Goal: Task Accomplishment & Management: Use online tool/utility

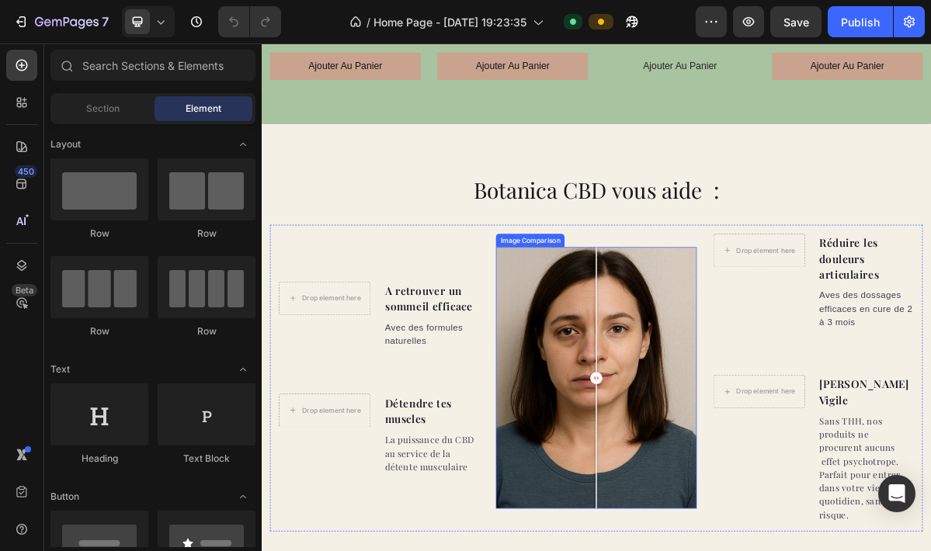
scroll to position [1111, 0]
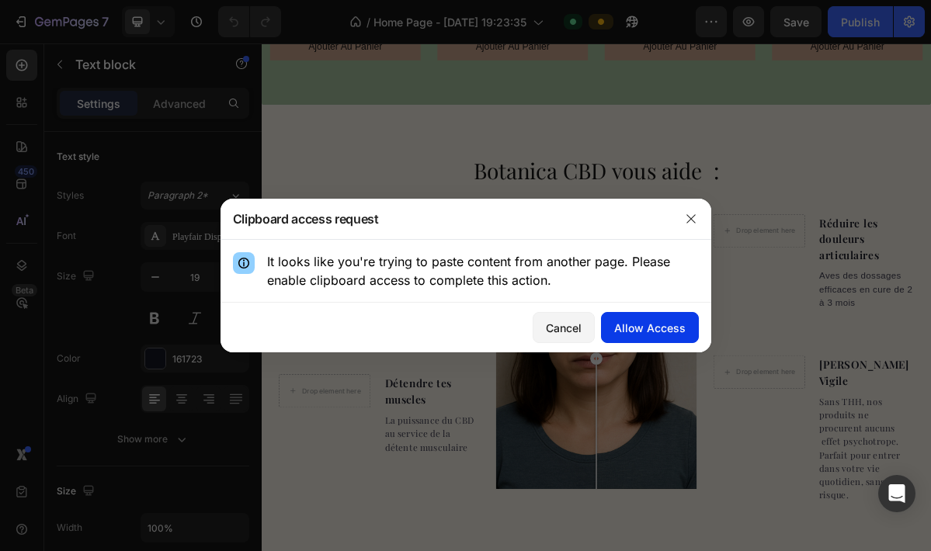
click at [659, 332] on div "Allow Access" at bounding box center [649, 328] width 71 height 16
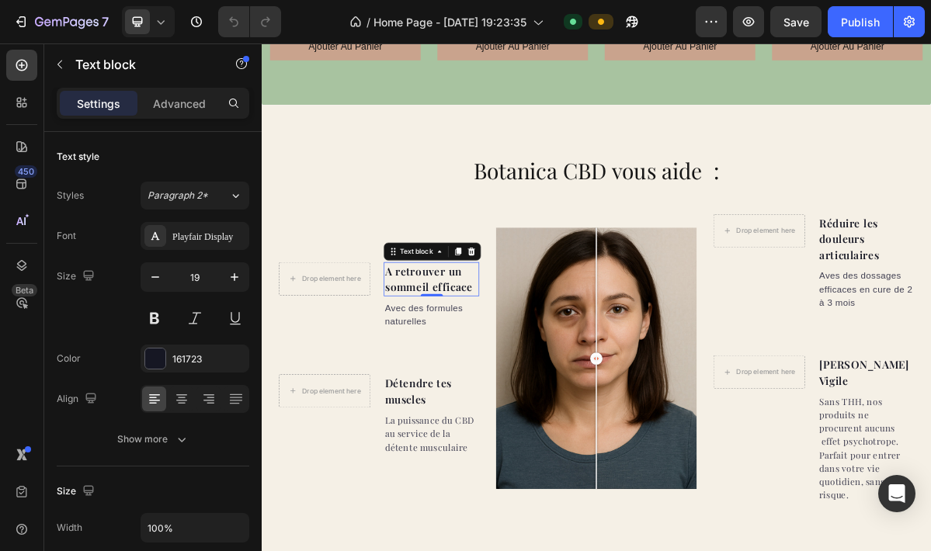
click at [444, 350] on p "A retrouver un sommeil efficace" at bounding box center [498, 372] width 130 height 44
click at [433, 350] on p "A retrouver un sommeil efficace" at bounding box center [498, 372] width 130 height 44
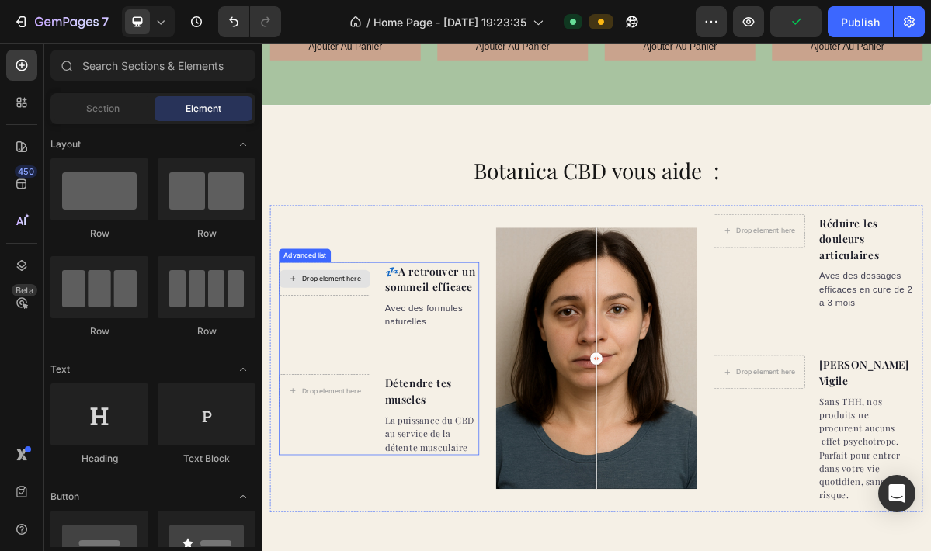
click at [378, 365] on div "Drop element here" at bounding box center [359, 371] width 82 height 12
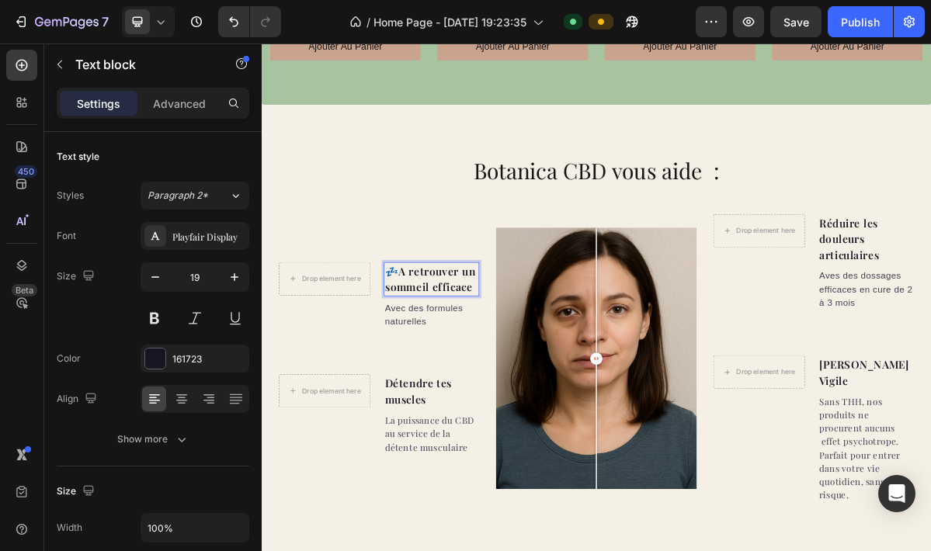
click at [443, 350] on p "💤​A retrouver un sommeil efficace" at bounding box center [498, 372] width 130 height 44
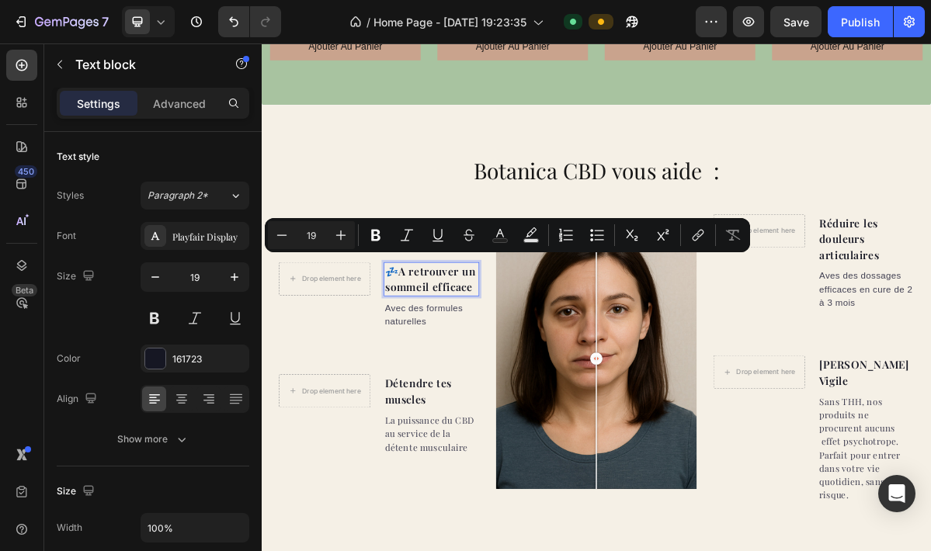
click at [450, 350] on p "💤​A retrouver un sommeil efficace" at bounding box center [498, 372] width 130 height 44
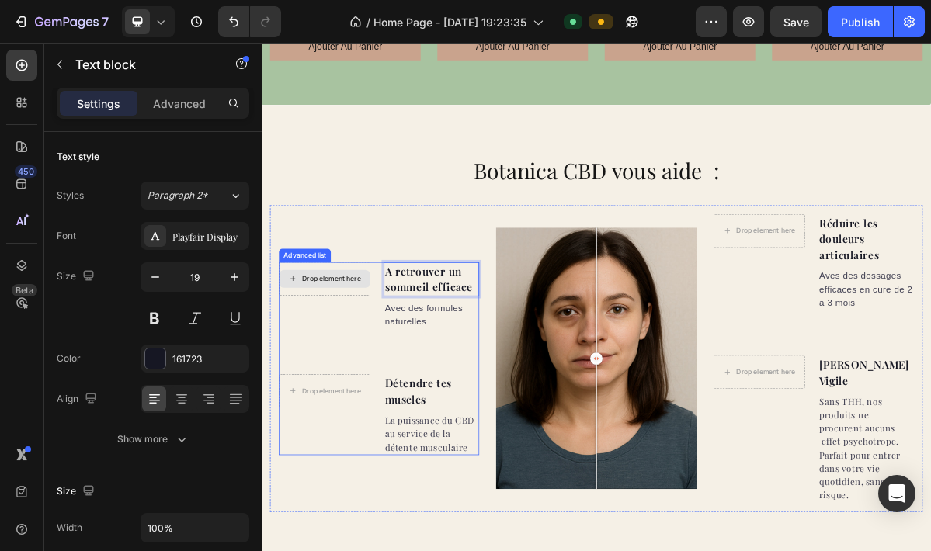
click at [328, 365] on div "Drop element here" at bounding box center [359, 371] width 82 height 12
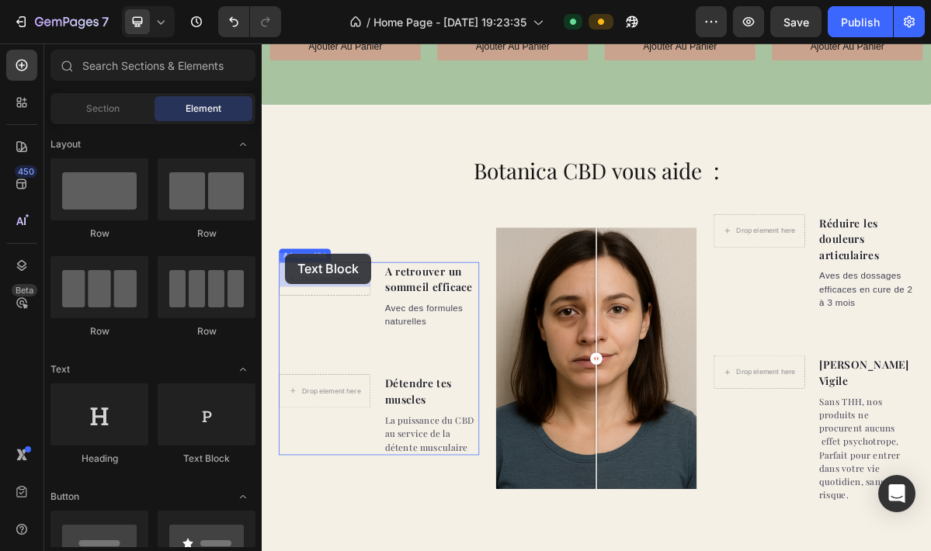
drag, startPoint x: 466, startPoint y: 471, endPoint x: 294, endPoint y: 336, distance: 218.0
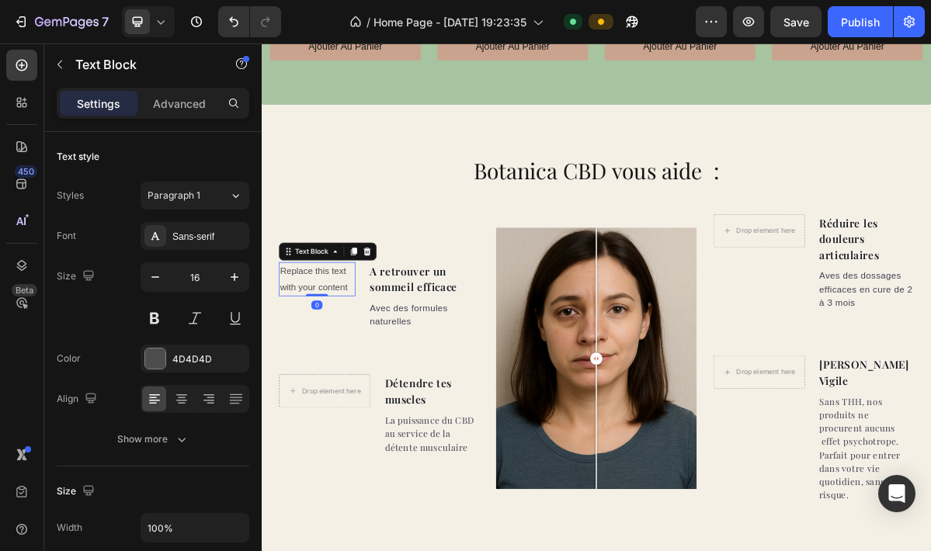
click at [322, 361] on div "Replace this text with your content" at bounding box center [339, 372] width 106 height 48
click at [322, 361] on p "Replace this text with your content" at bounding box center [338, 372] width 103 height 45
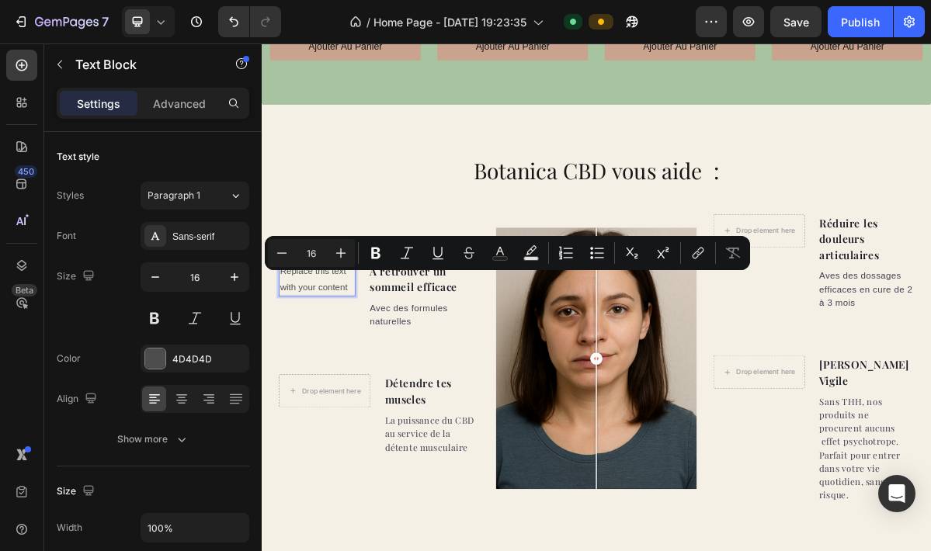
click at [322, 363] on p "Replace this text with your content" at bounding box center [338, 372] width 103 height 45
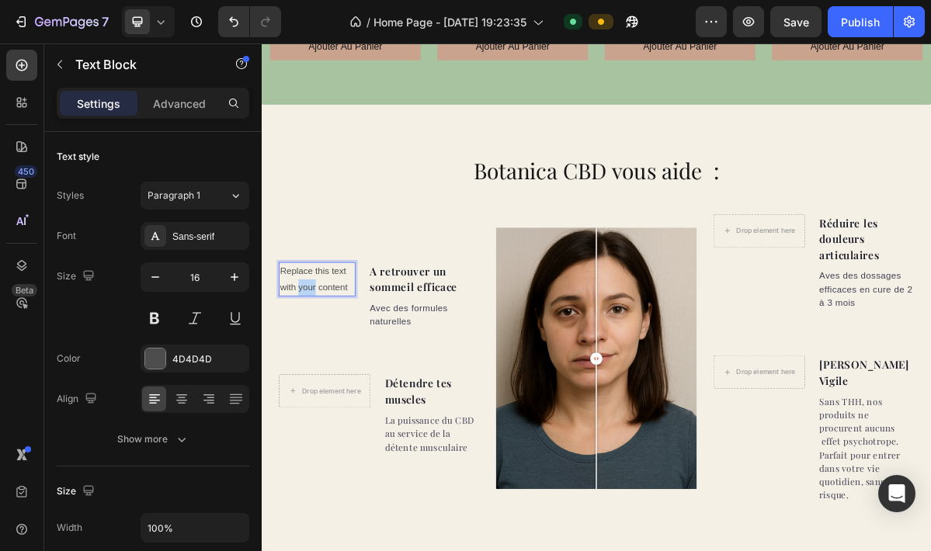
click at [322, 363] on p "Replace this text with your content" at bounding box center [338, 372] width 103 height 45
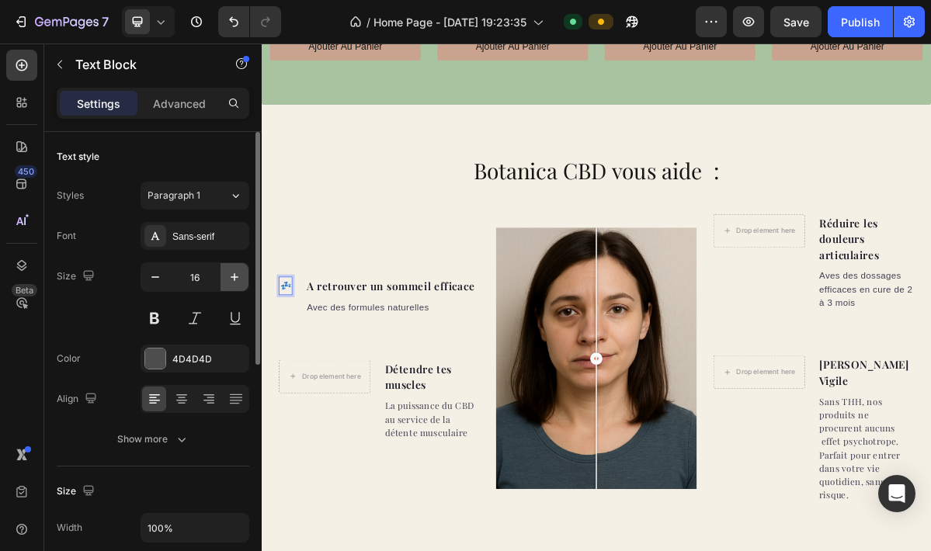
click at [236, 280] on icon "button" at bounding box center [235, 278] width 16 height 16
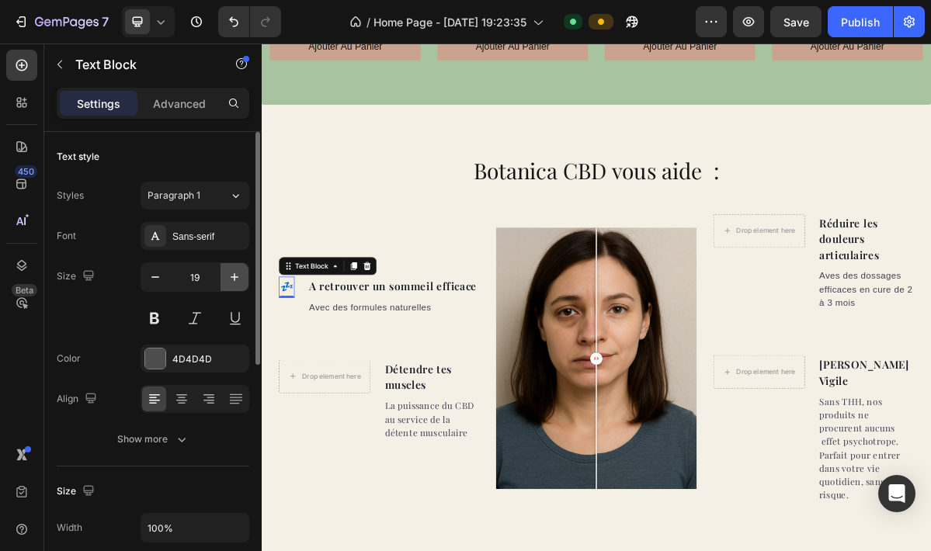
click at [236, 280] on icon "button" at bounding box center [235, 278] width 16 height 16
type input "22"
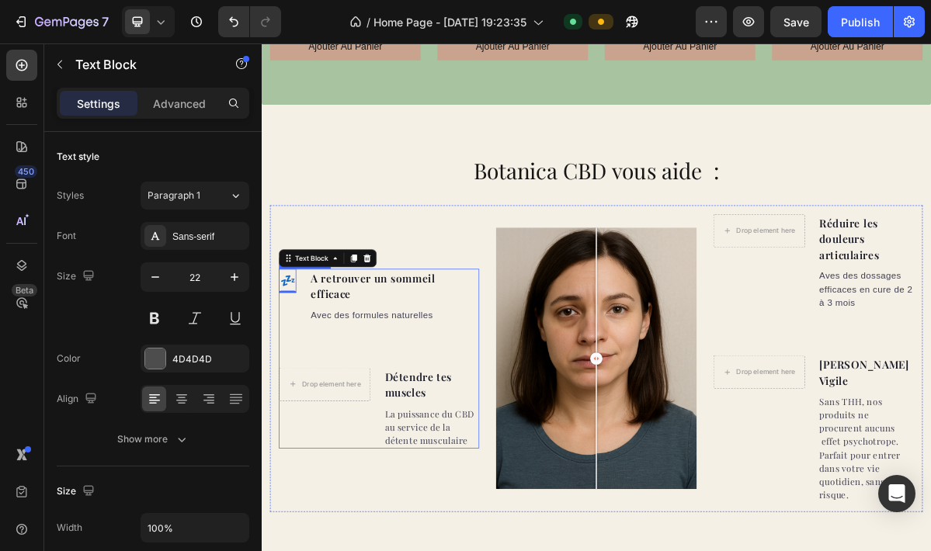
click at [517, 414] on ul "💤​ Text Block 0 ​A retrouver un sommeil efficace Text block Avec des formules n…" at bounding box center [425, 482] width 279 height 250
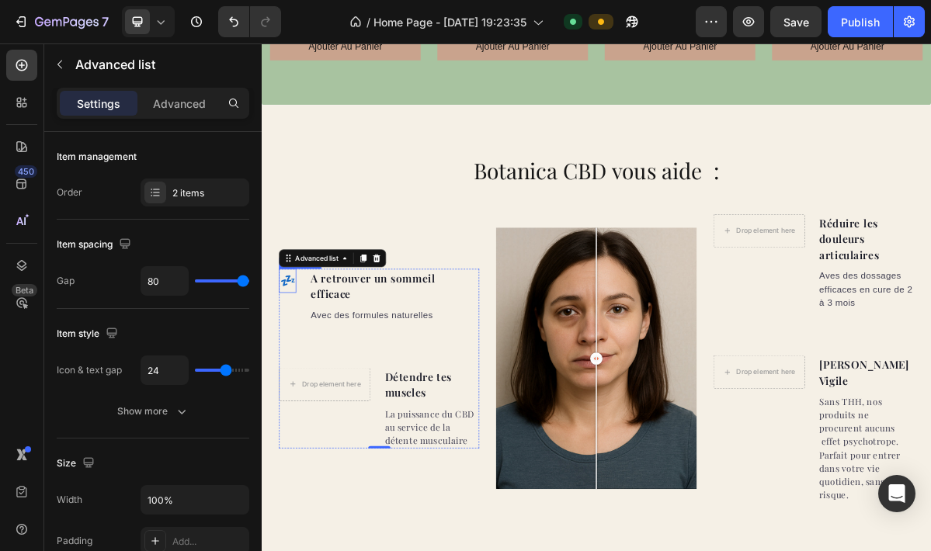
click at [297, 372] on p "💤​" at bounding box center [297, 374] width 21 height 31
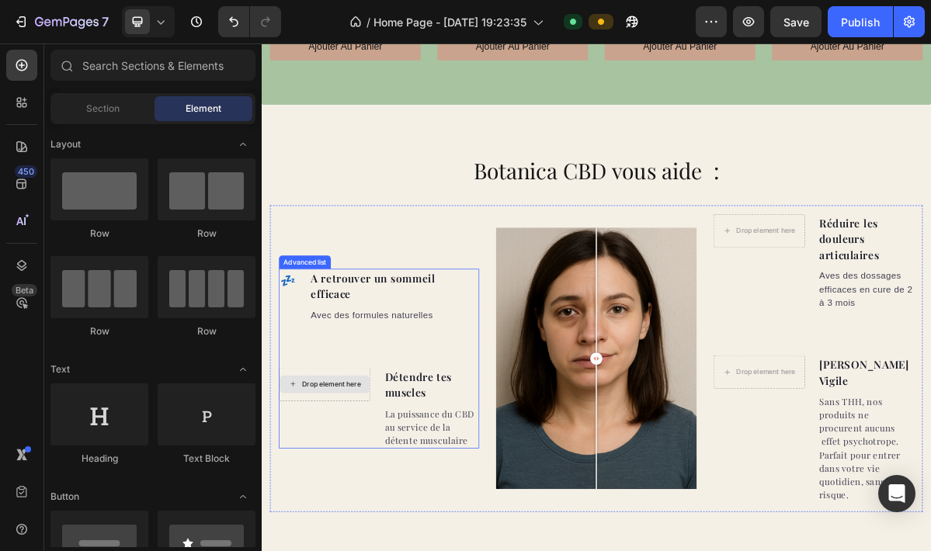
click at [330, 512] on div "Drop element here" at bounding box center [359, 518] width 82 height 12
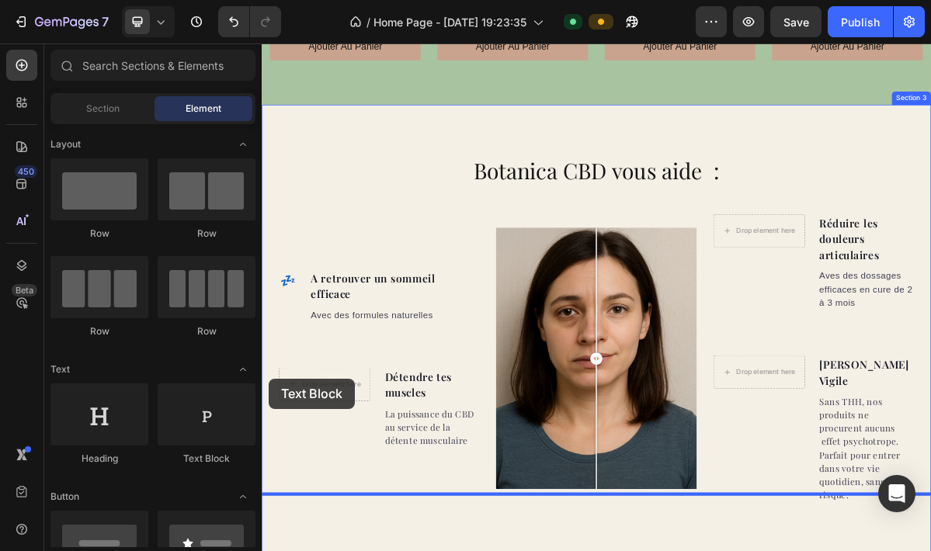
scroll to position [1167, 0]
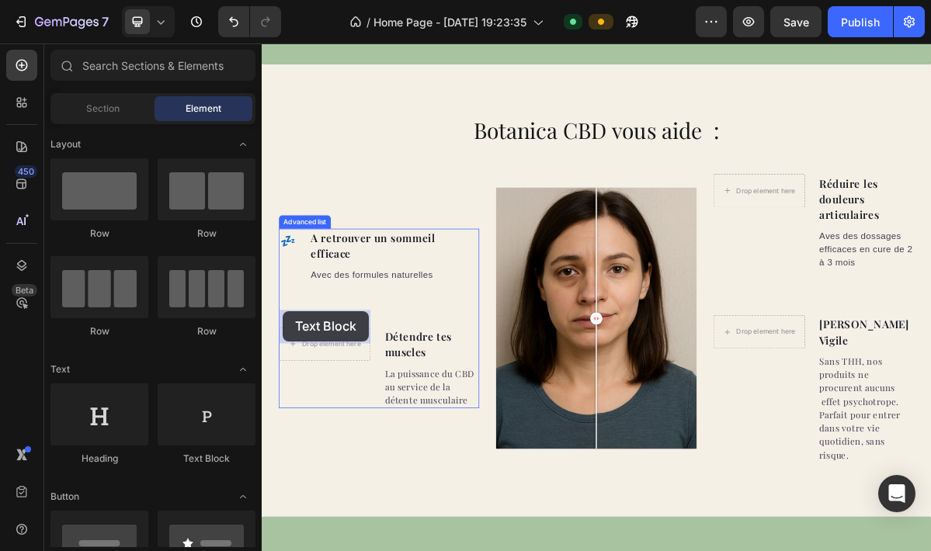
drag, startPoint x: 455, startPoint y: 465, endPoint x: 290, endPoint y: 416, distance: 172.5
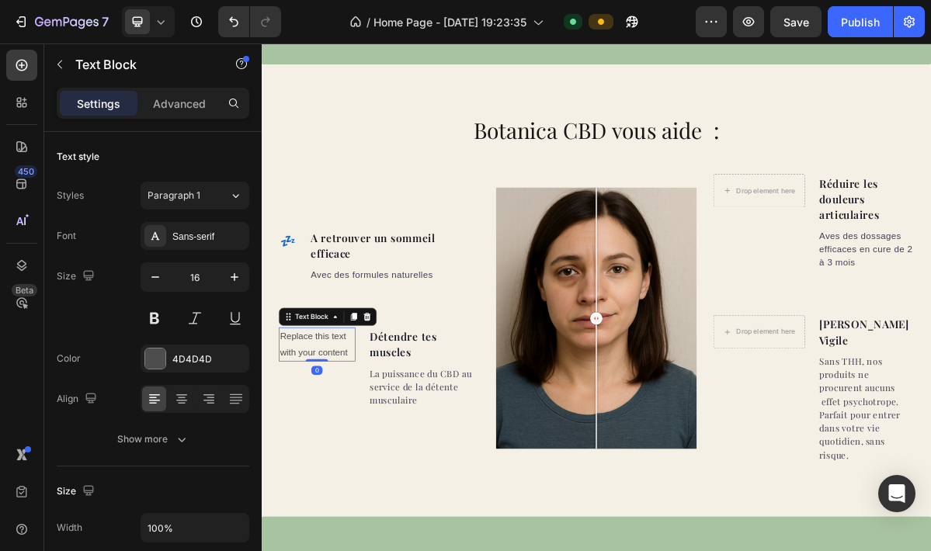
click at [382, 448] on div "Replace this text with your content" at bounding box center [339, 463] width 106 height 48
click at [382, 448] on p "Replace this text with your content" at bounding box center [338, 462] width 103 height 45
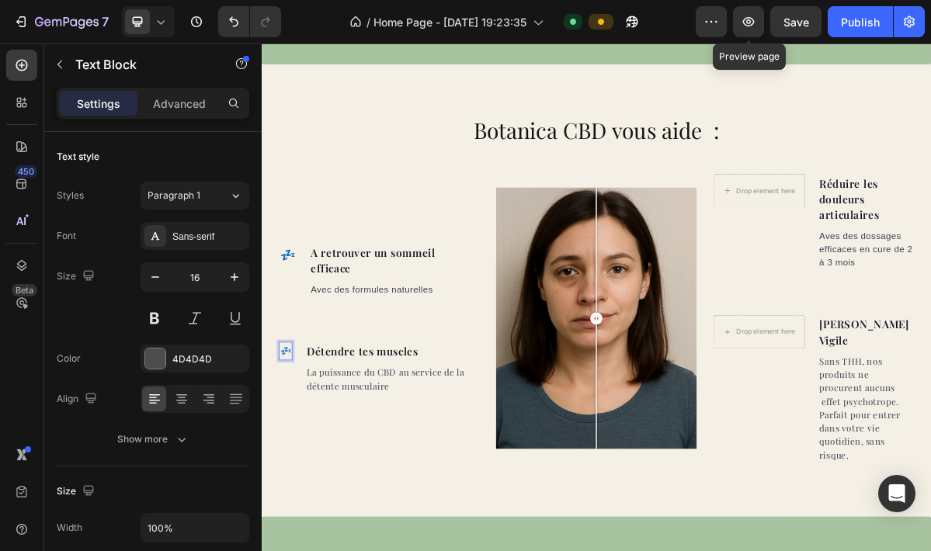
click at [295, 461] on p "💤​" at bounding box center [295, 472] width 16 height 23
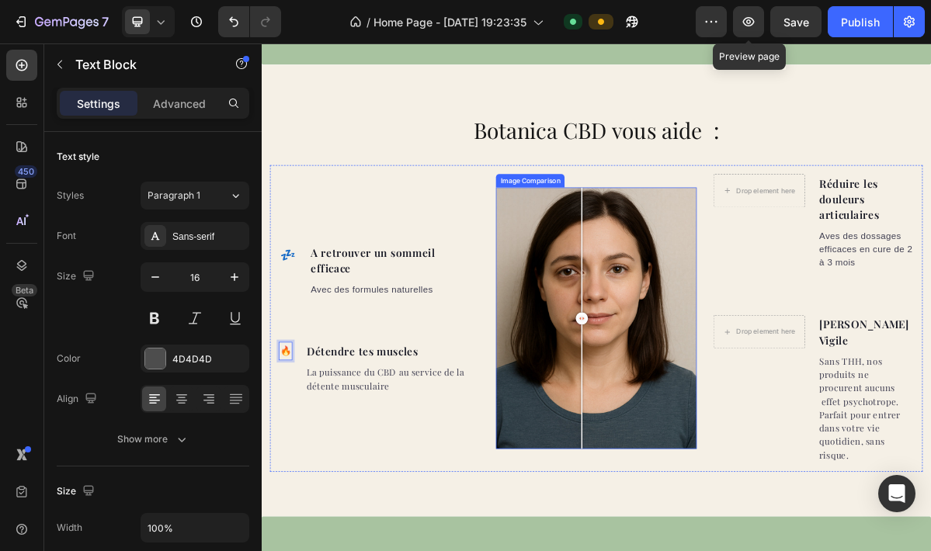
drag, startPoint x: 728, startPoint y: 409, endPoint x: 708, endPoint y: 408, distance: 20.3
click at [708, 418] on div at bounding box center [707, 426] width 17 height 17
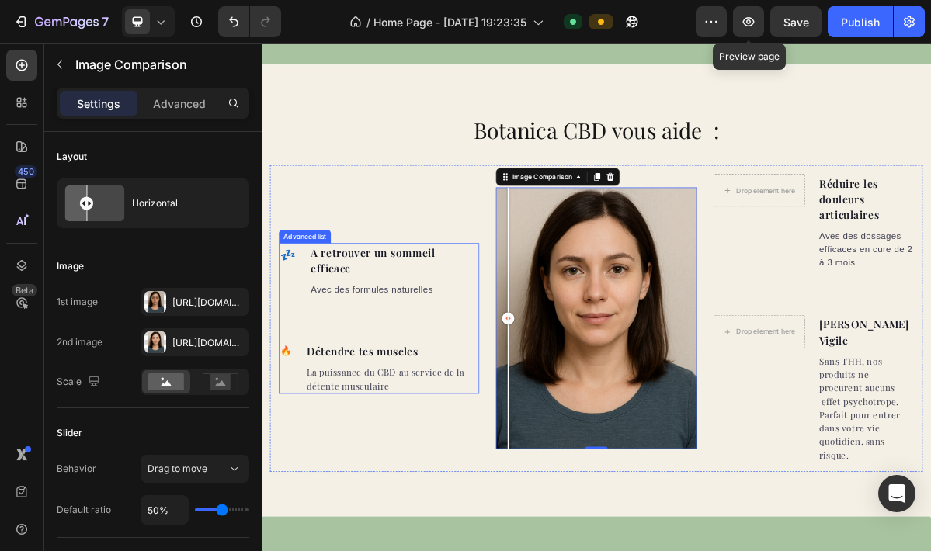
drag, startPoint x: 708, startPoint y: 408, endPoint x: 430, endPoint y: 412, distance: 277.3
click at [430, 412] on div "💤​ Text Block ​A retrouver un sommeil efficace Text block Avec des formules nat…" at bounding box center [727, 427] width 909 height 428
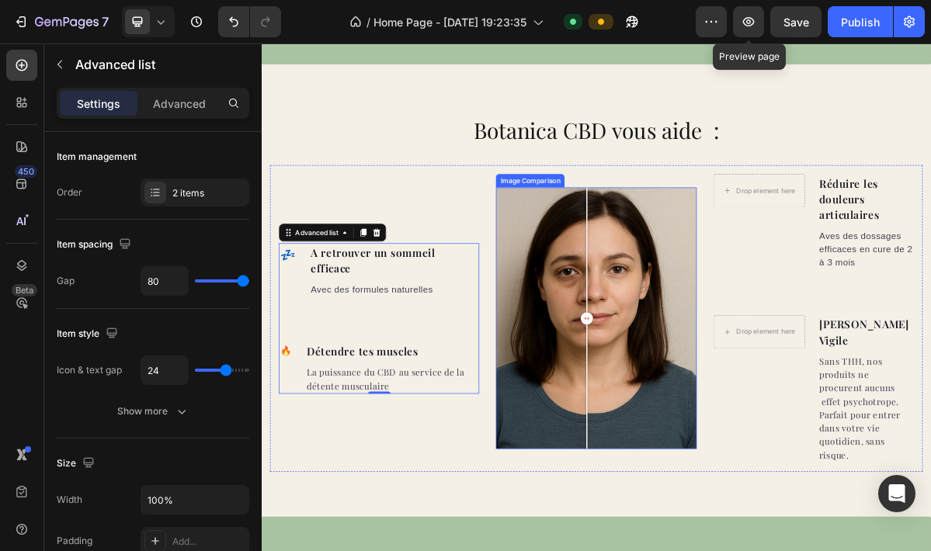
drag, startPoint x: 614, startPoint y: 419, endPoint x: 715, endPoint y: 418, distance: 100.2
click at [715, 418] on div at bounding box center [714, 426] width 17 height 17
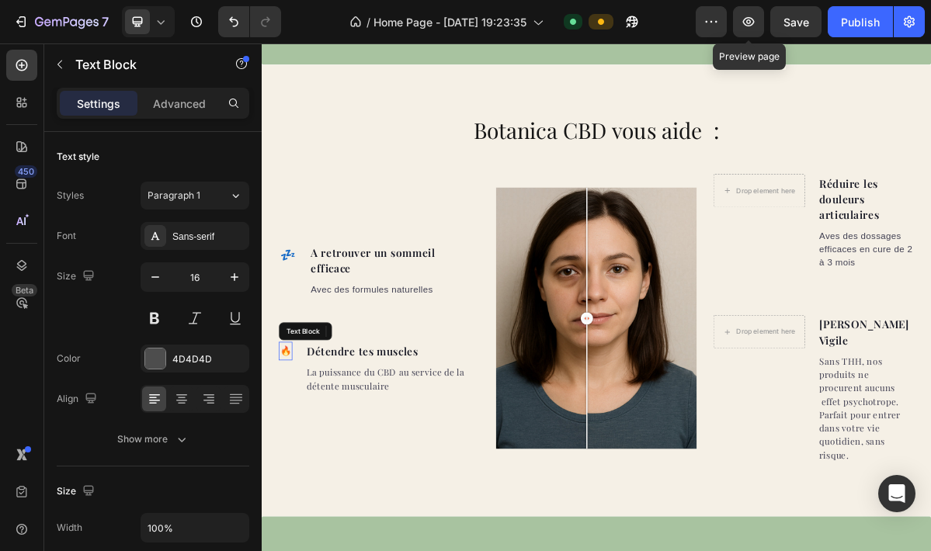
click at [297, 461] on p "🔥​​" at bounding box center [295, 472] width 16 height 23
click at [297, 339] on p "💤​" at bounding box center [297, 338] width 21 height 31
click at [297, 336] on p "💤​" at bounding box center [297, 338] width 21 height 31
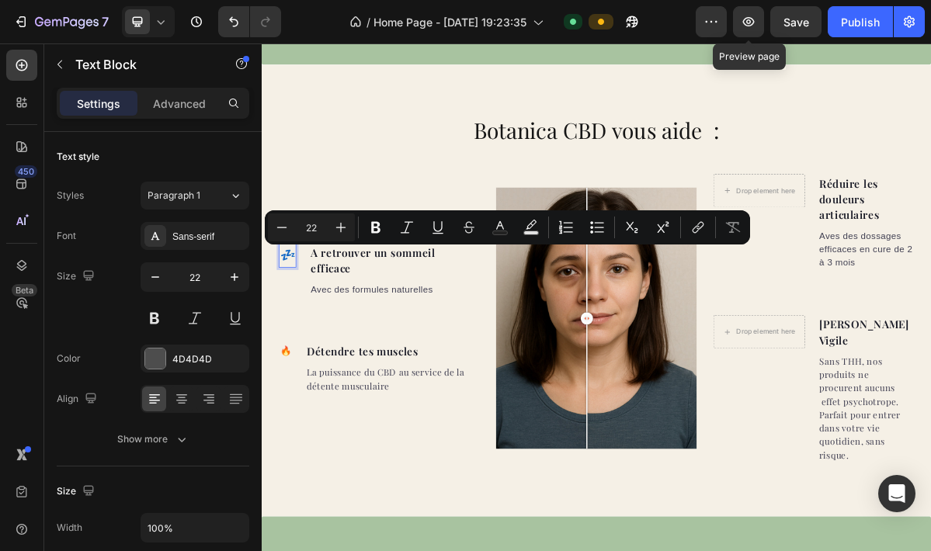
click at [302, 336] on p "💤​" at bounding box center [297, 338] width 21 height 31
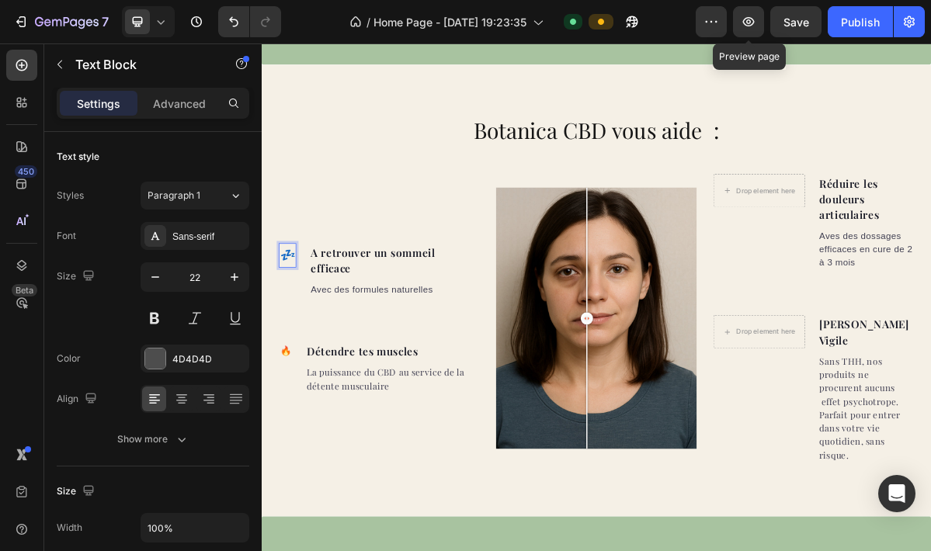
click at [297, 330] on p "💤​" at bounding box center [297, 338] width 21 height 31
click at [295, 343] on p "💤​" at bounding box center [297, 338] width 21 height 31
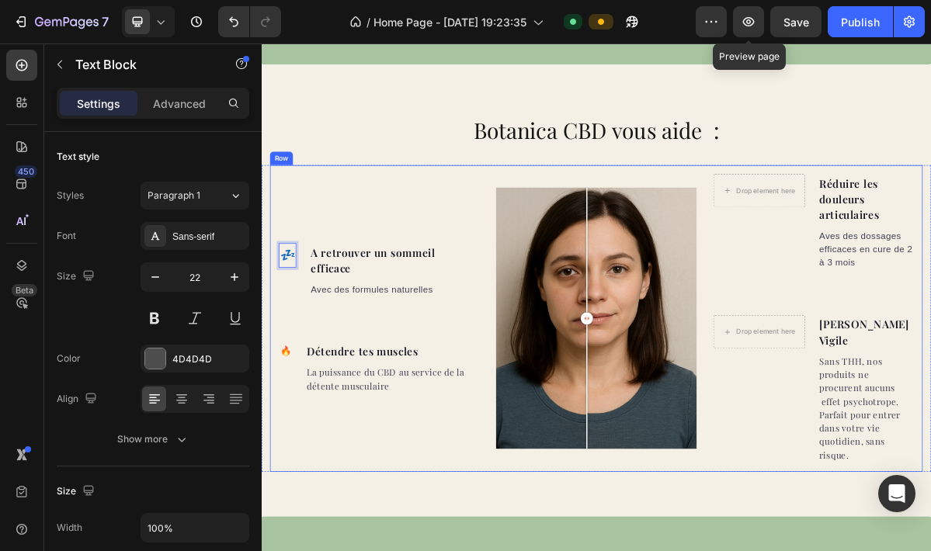
click at [302, 314] on div "💤​ Text Block 0 ​A retrouver un sommeil efficace Text block Avec des formules n…" at bounding box center [425, 426] width 279 height 403
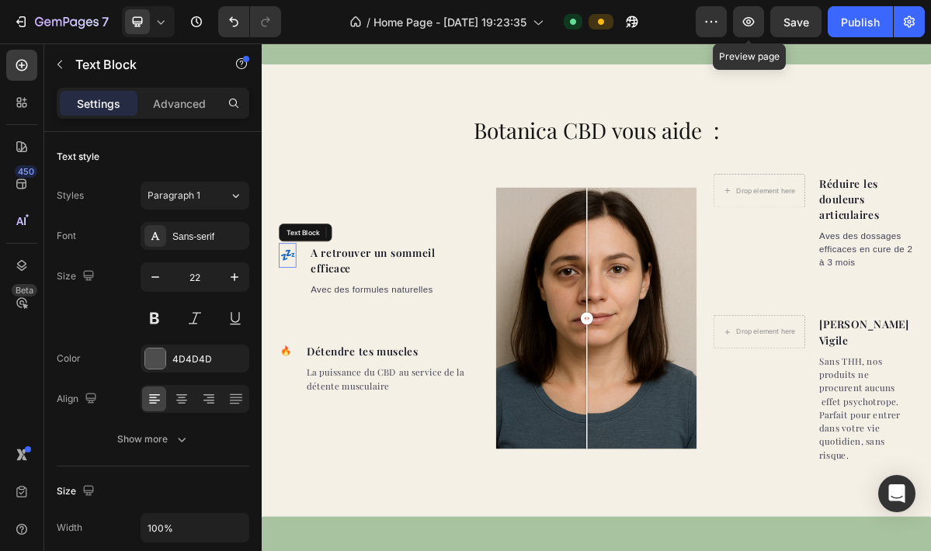
click at [297, 339] on p "💤​" at bounding box center [297, 338] width 21 height 31
click at [413, 305] on icon at bounding box center [408, 307] width 12 height 12
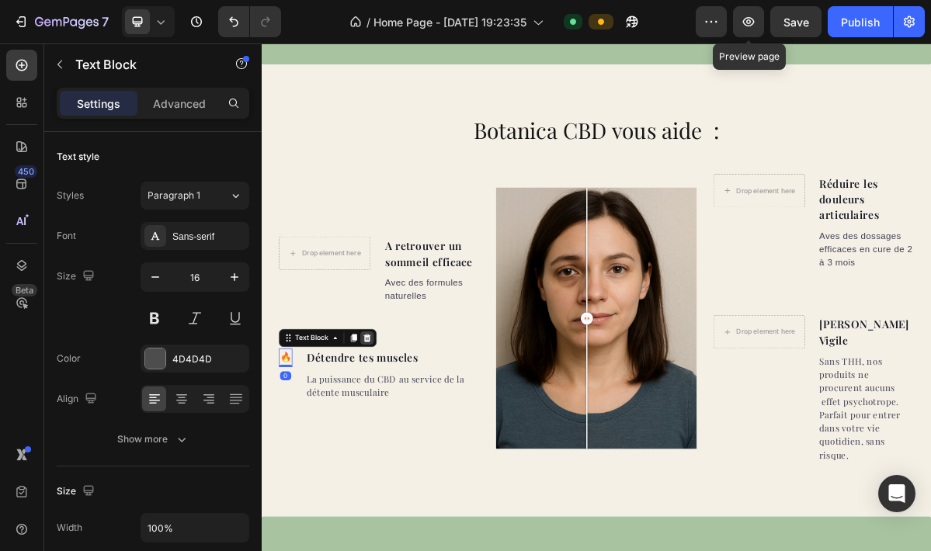
click at [414, 444] on div at bounding box center [408, 453] width 19 height 19
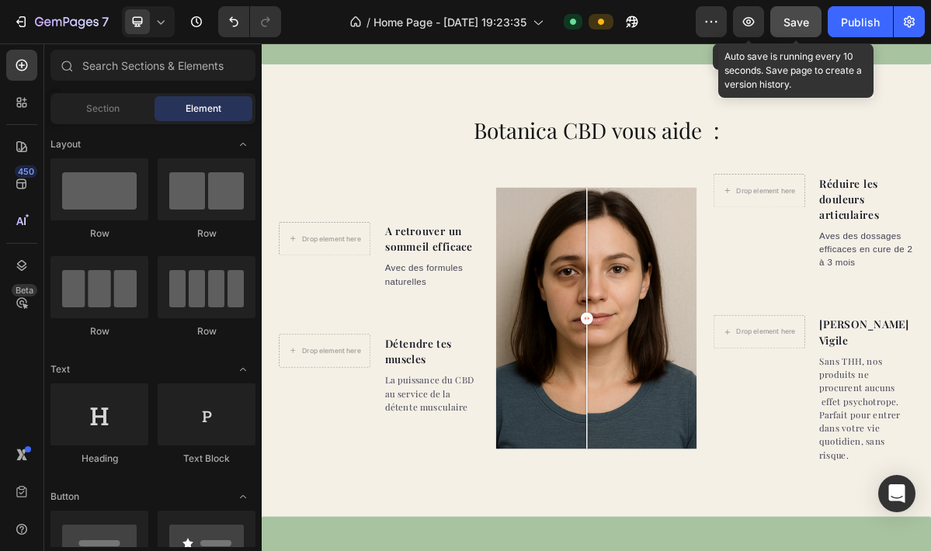
click at [787, 19] on span "Save" at bounding box center [797, 22] width 26 height 13
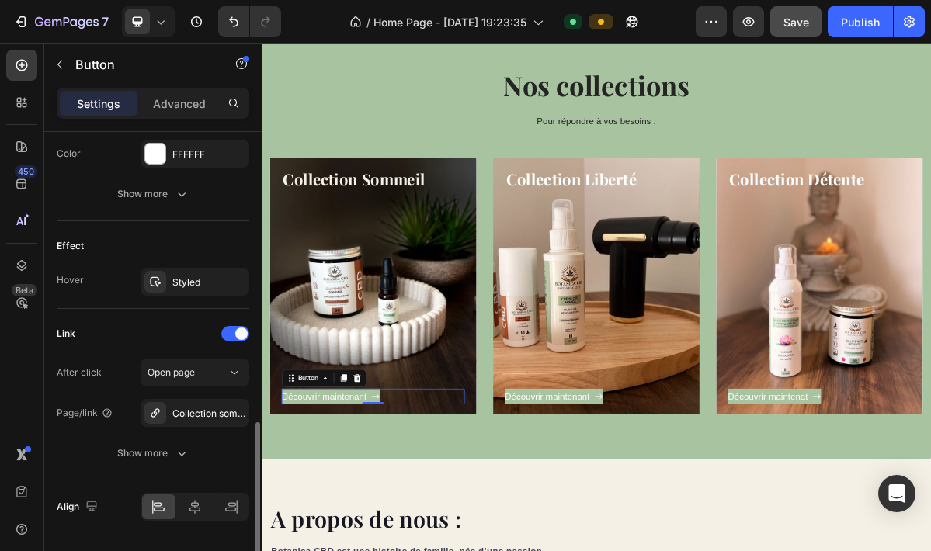
scroll to position [851, 0]
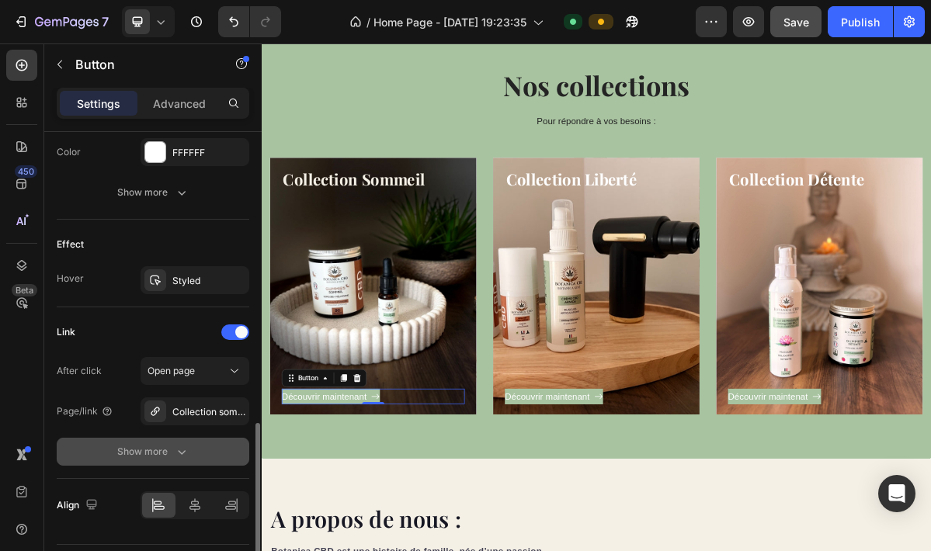
click at [179, 454] on icon "button" at bounding box center [182, 452] width 16 height 16
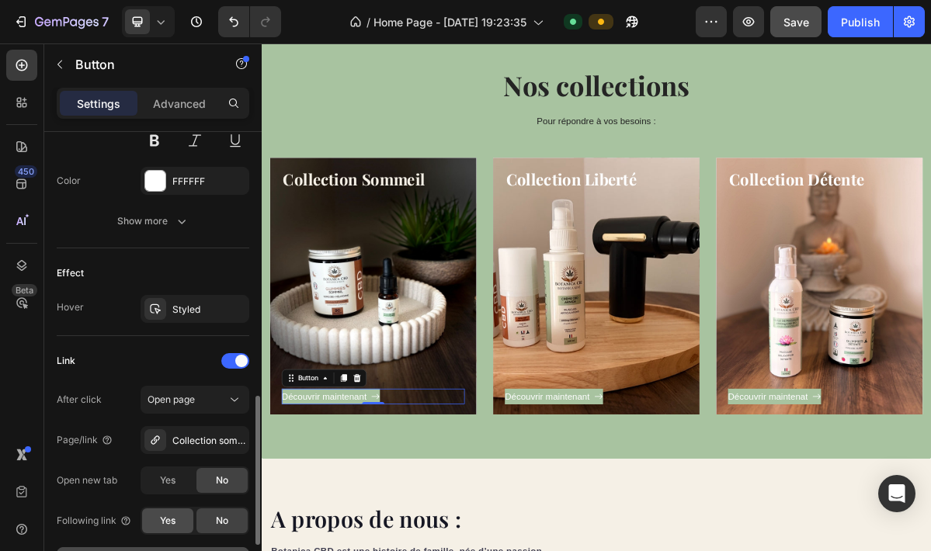
scroll to position [822, 0]
click at [186, 311] on div "Styled" at bounding box center [194, 311] width 45 height 14
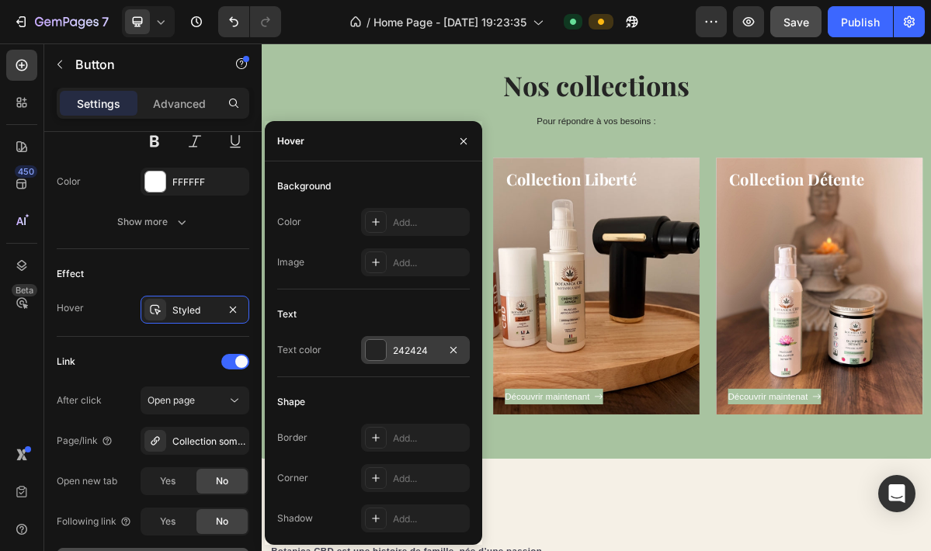
click at [373, 353] on div at bounding box center [376, 350] width 20 height 20
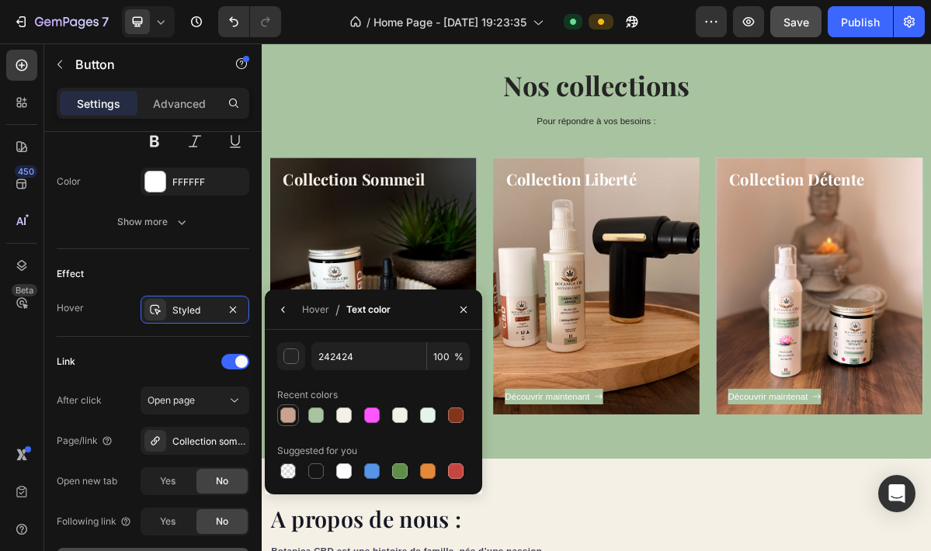
click at [293, 419] on div at bounding box center [288, 416] width 16 height 16
type input "C9A38D"
click at [466, 308] on icon "button" at bounding box center [463, 310] width 12 height 12
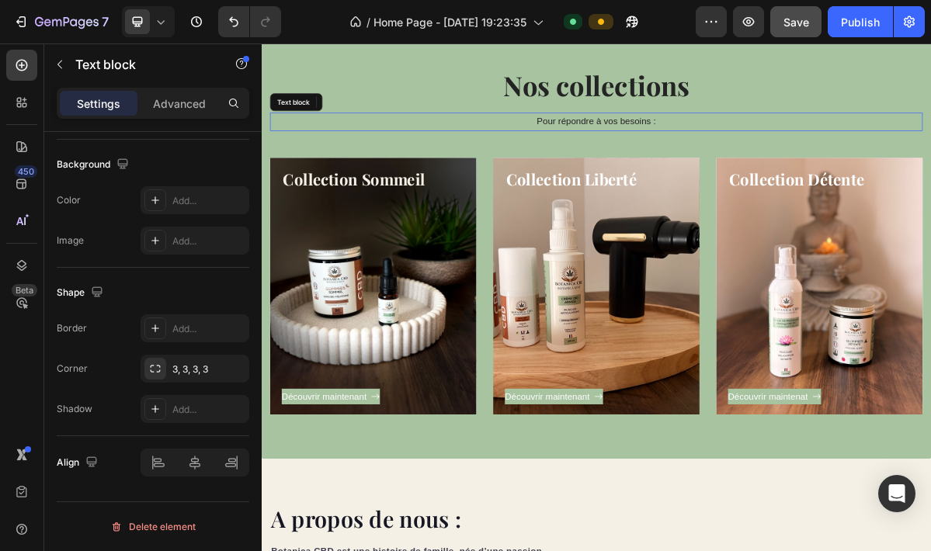
click at [471, 164] on div "Pour répondre à vos besoins :" at bounding box center [727, 153] width 909 height 26
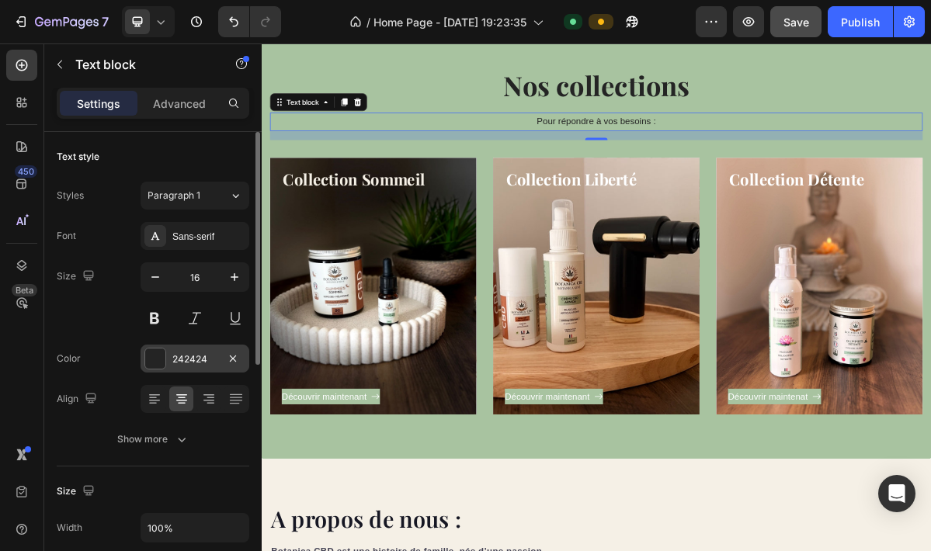
click at [158, 357] on div at bounding box center [155, 359] width 20 height 20
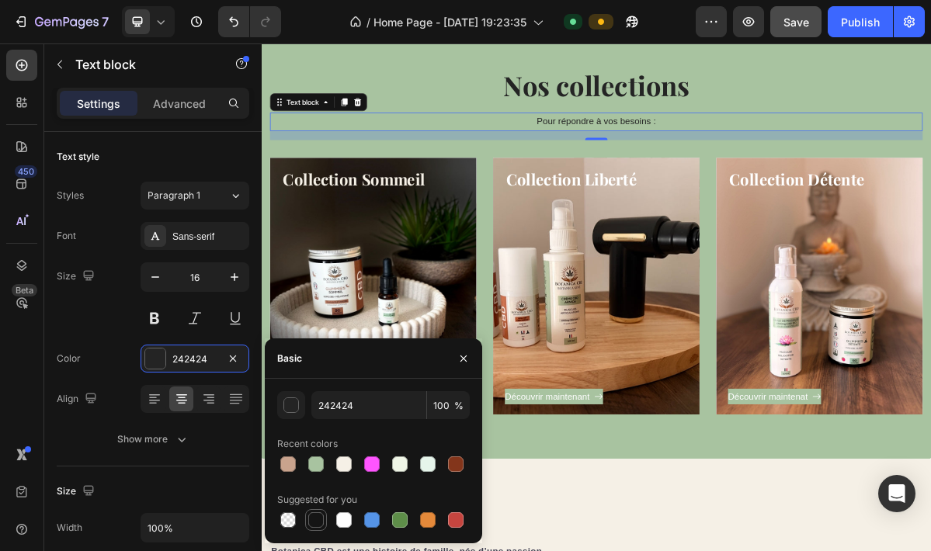
click at [322, 521] on div at bounding box center [316, 521] width 16 height 16
type input "151515"
click at [468, 360] on icon "button" at bounding box center [463, 359] width 12 height 12
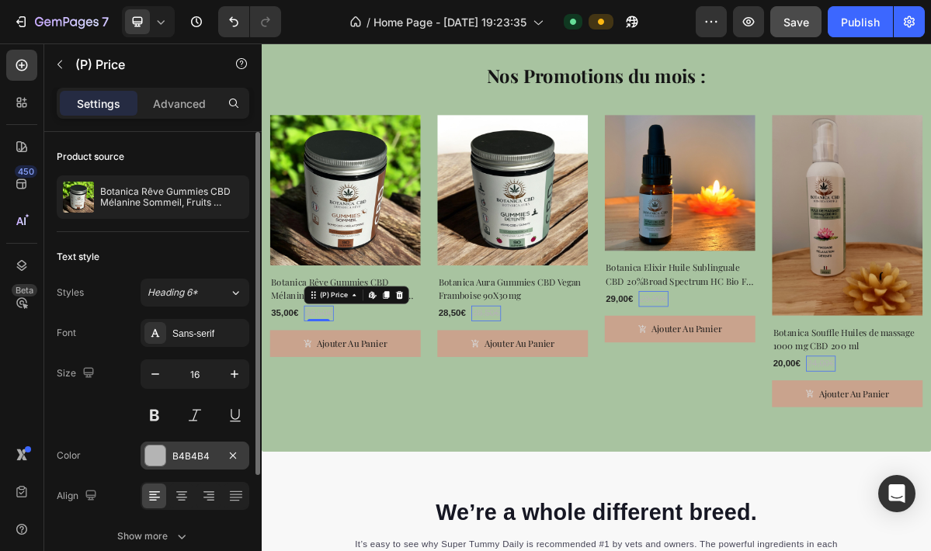
click at [161, 457] on div at bounding box center [155, 456] width 20 height 20
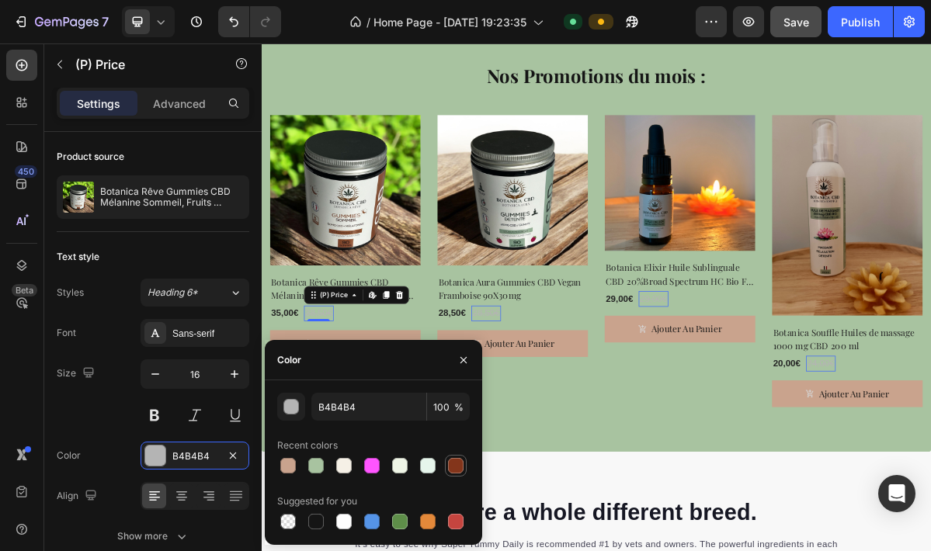
click at [456, 470] on div at bounding box center [456, 466] width 16 height 16
type input "83351B"
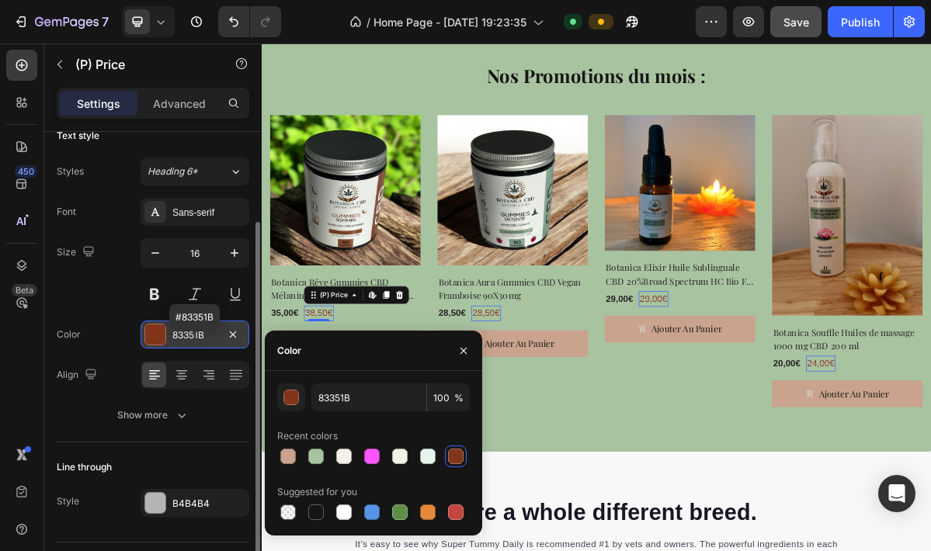
scroll to position [162, 0]
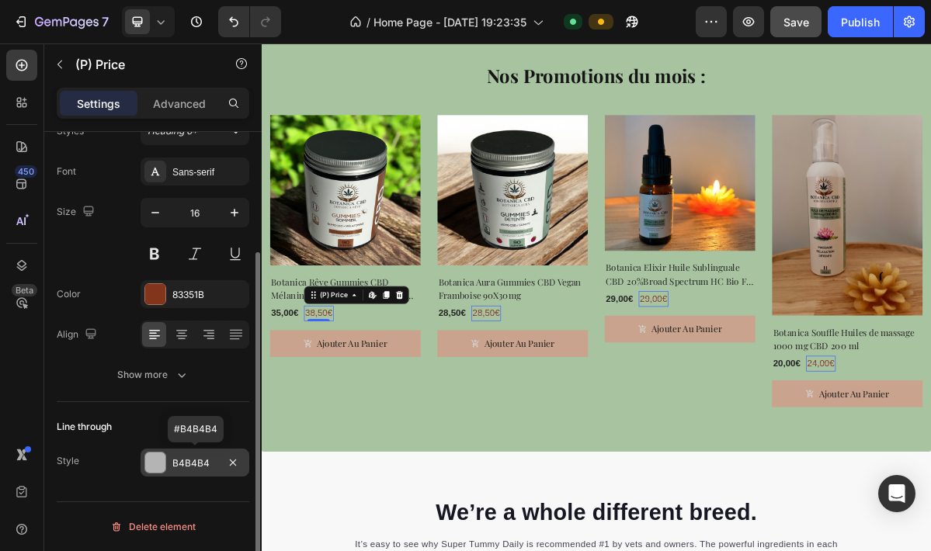
click at [158, 470] on div at bounding box center [155, 463] width 20 height 20
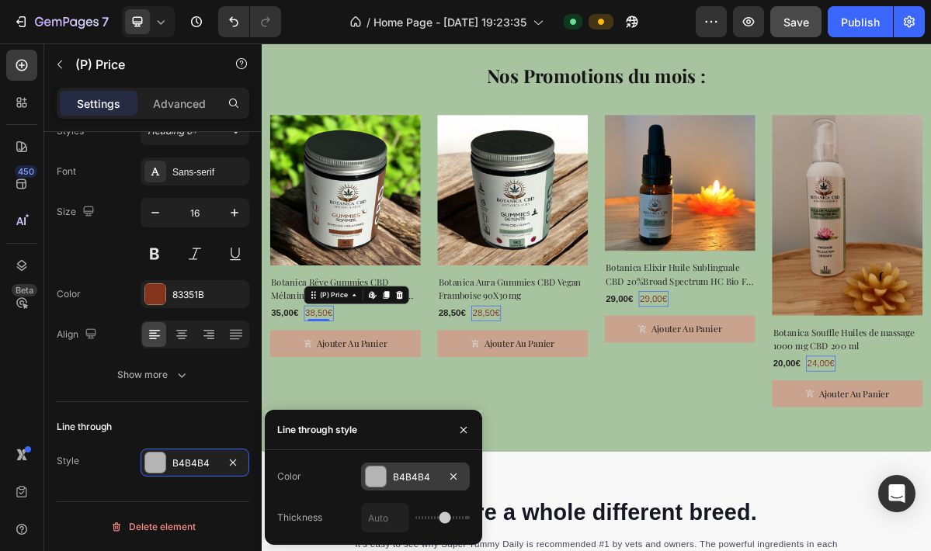
click at [377, 478] on div at bounding box center [376, 477] width 20 height 20
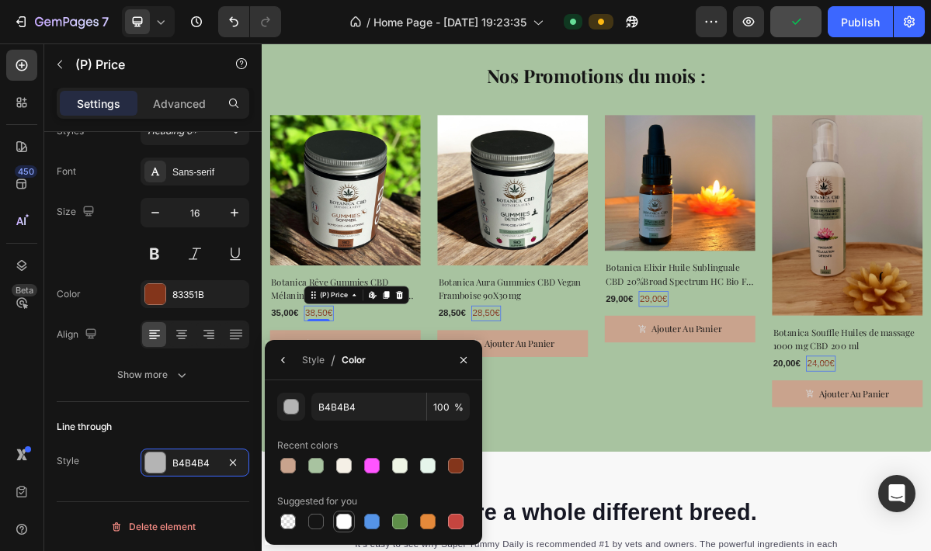
click at [346, 523] on div at bounding box center [344, 522] width 16 height 16
type input "FFFFFF"
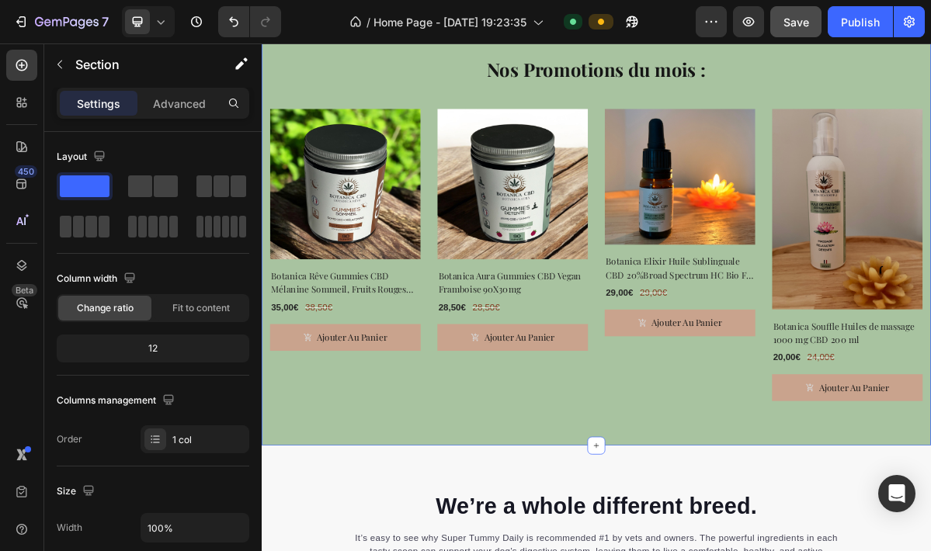
scroll to position [3106, 0]
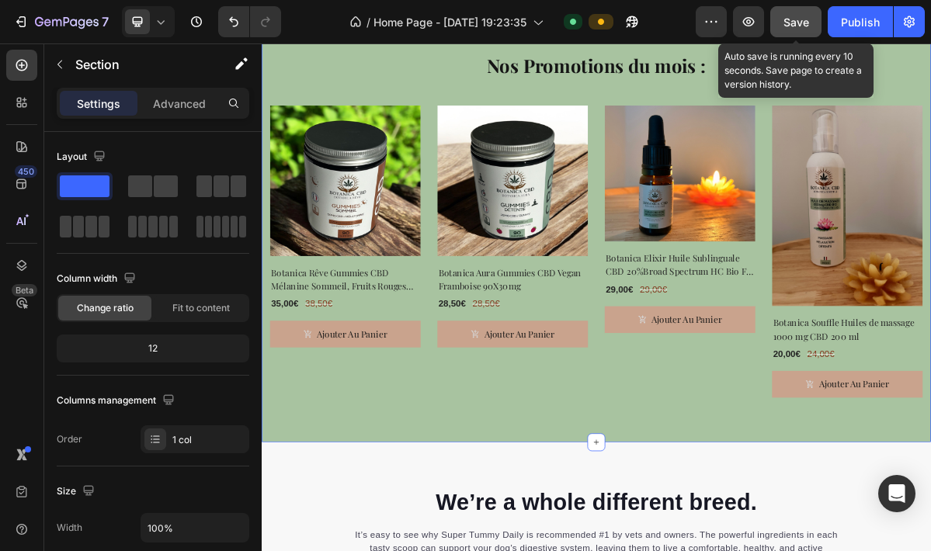
click at [799, 23] on span "Save" at bounding box center [797, 22] width 26 height 13
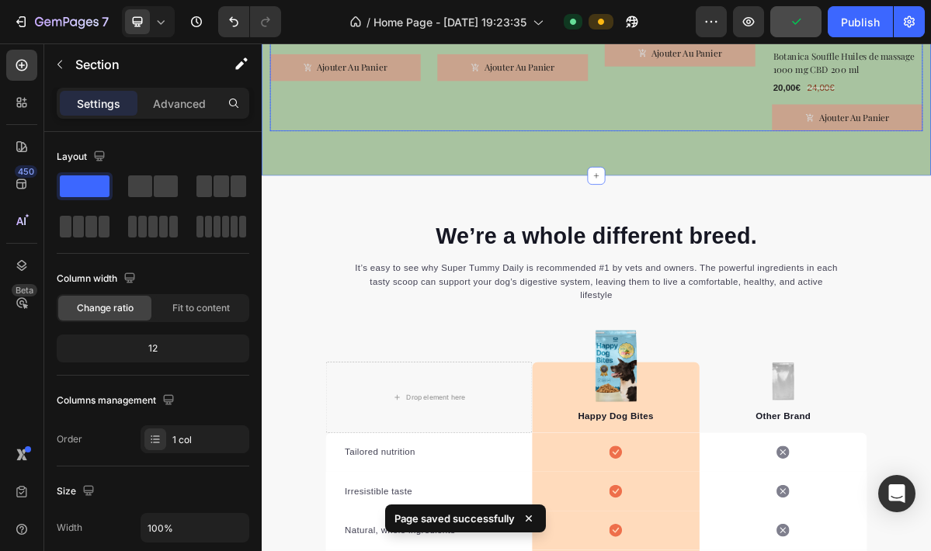
scroll to position [3519, 0]
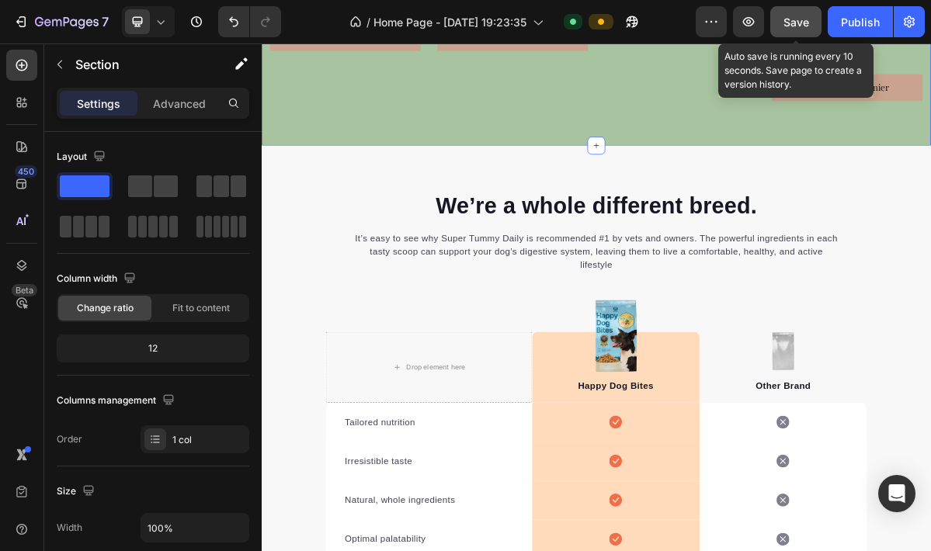
click at [802, 26] on span "Save" at bounding box center [797, 22] width 26 height 13
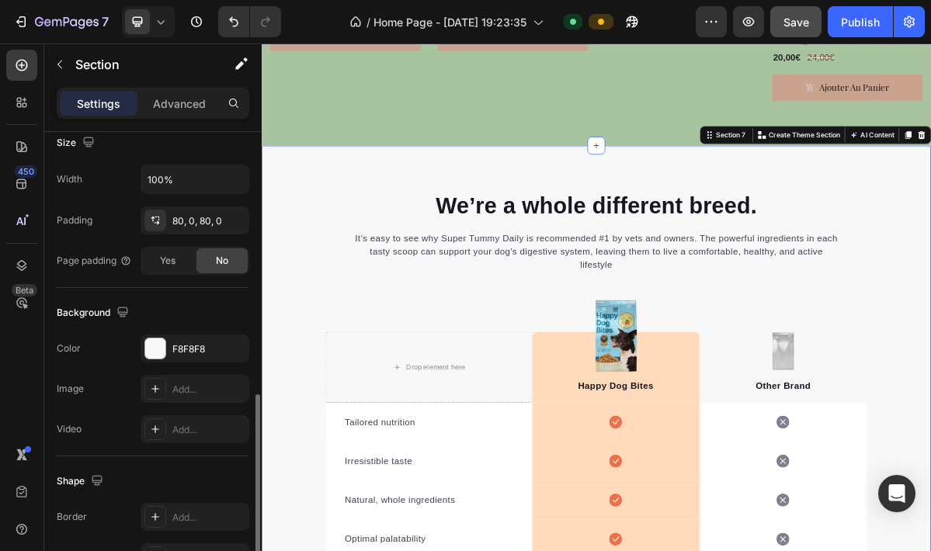
scroll to position [443, 0]
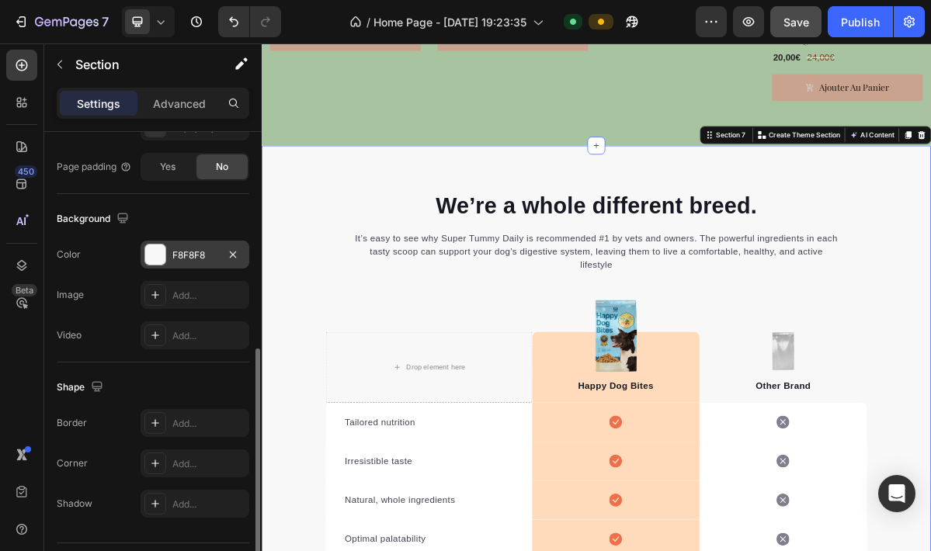
click at [161, 256] on div at bounding box center [155, 255] width 20 height 20
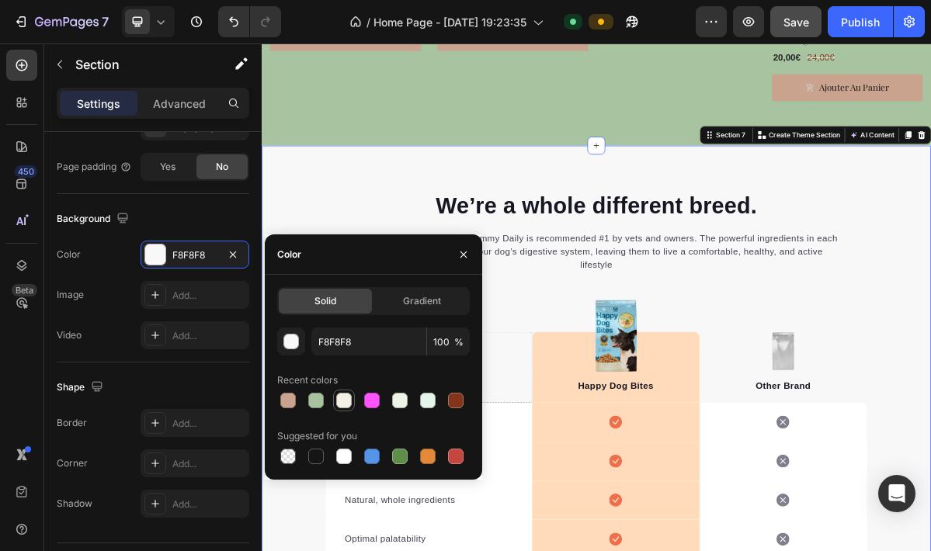
click at [349, 404] on div at bounding box center [344, 401] width 16 height 16
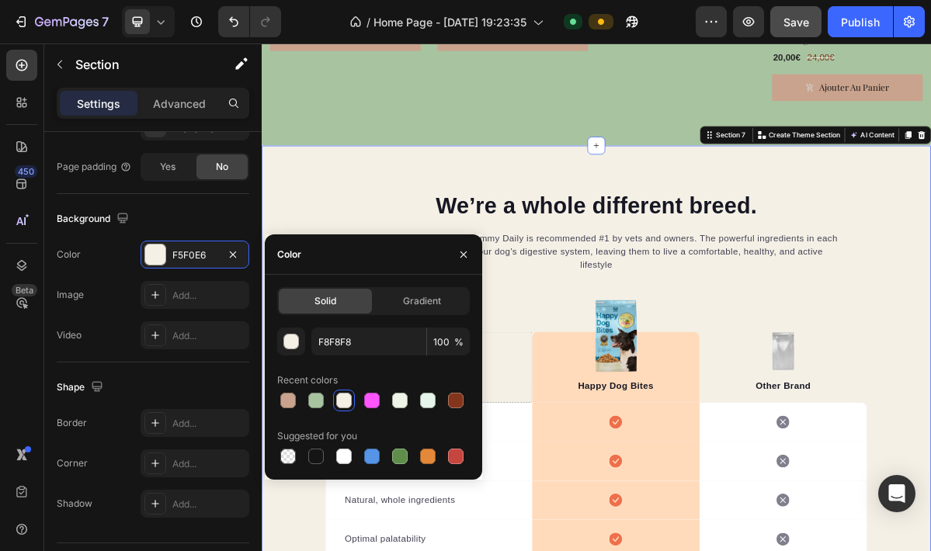
type input "F5F0E6"
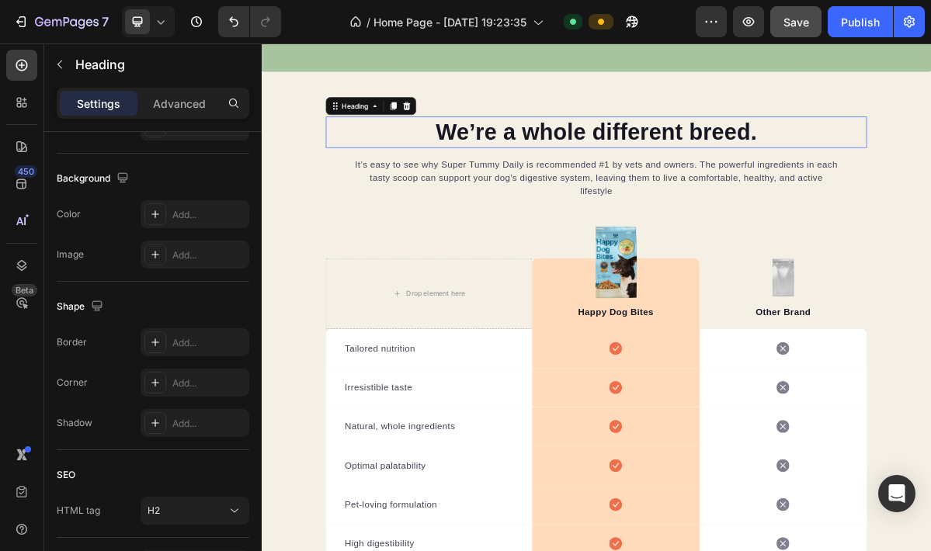
scroll to position [0, 0]
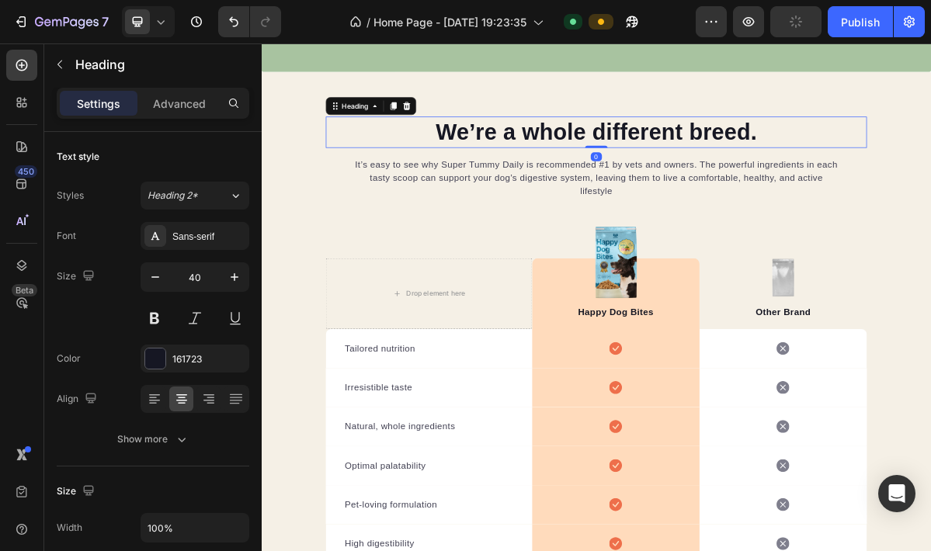
click at [661, 171] on p "We’re a whole different breed." at bounding box center [728, 167] width 750 height 40
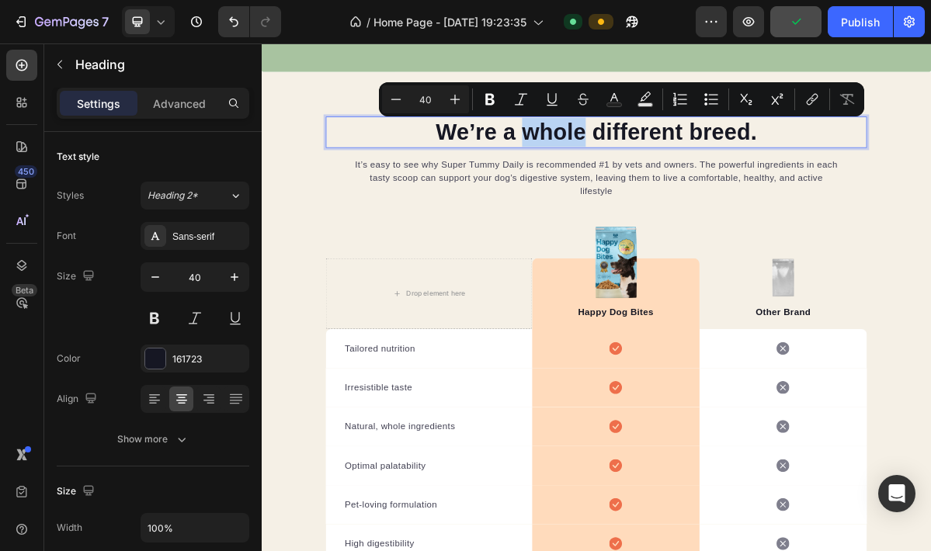
click at [661, 171] on p "We’re a whole different breed." at bounding box center [728, 167] width 750 height 40
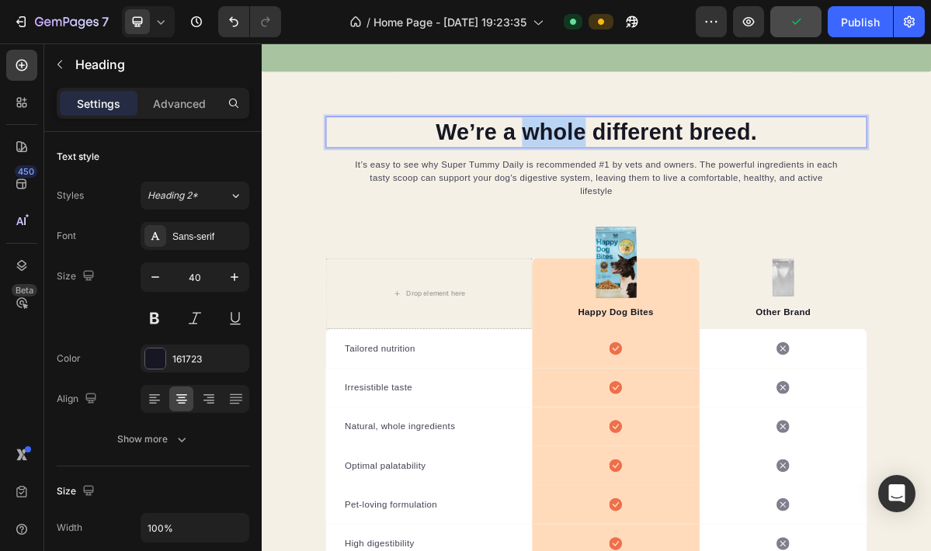
click at [661, 171] on p "We’re a whole different breed." at bounding box center [728, 167] width 750 height 40
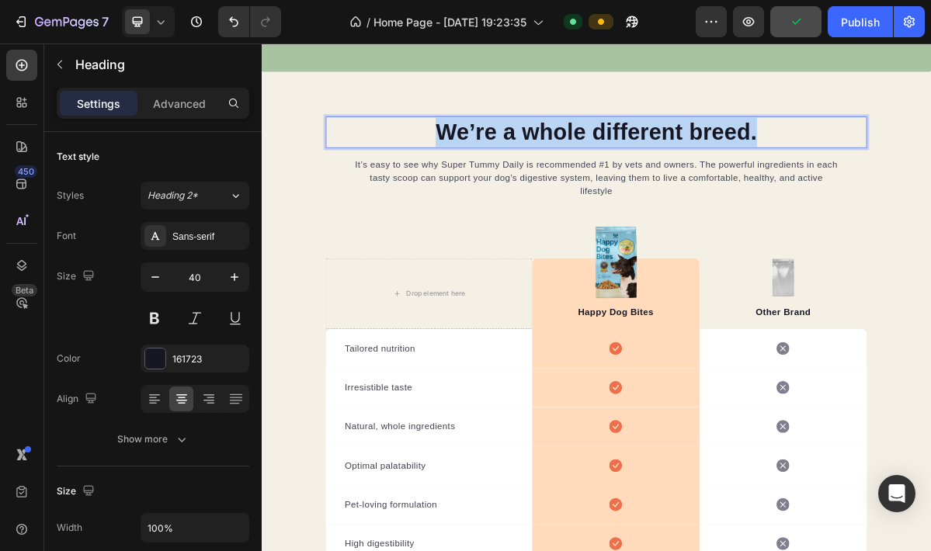
click at [661, 171] on p "We’re a whole different breed." at bounding box center [728, 167] width 750 height 40
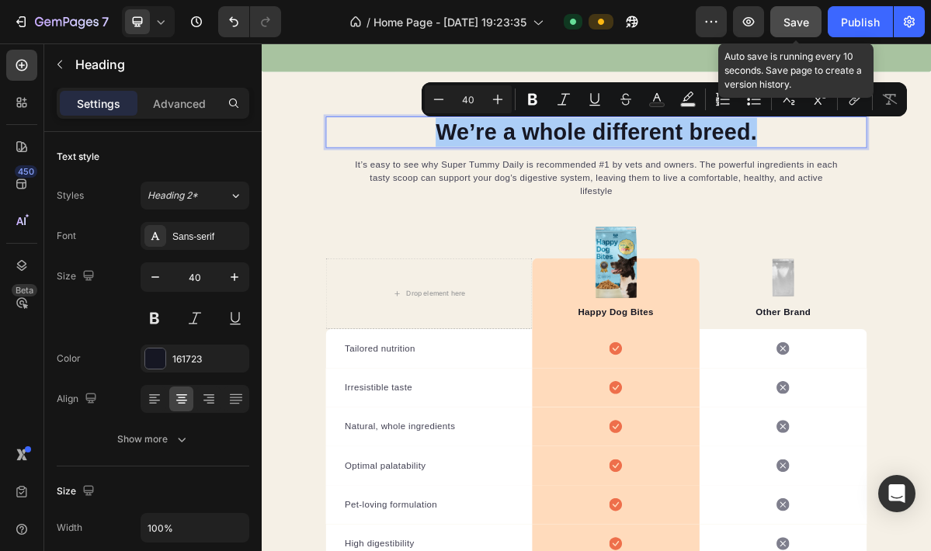
click at [808, 21] on span "Save" at bounding box center [797, 22] width 26 height 13
